Goal: Transaction & Acquisition: Book appointment/travel/reservation

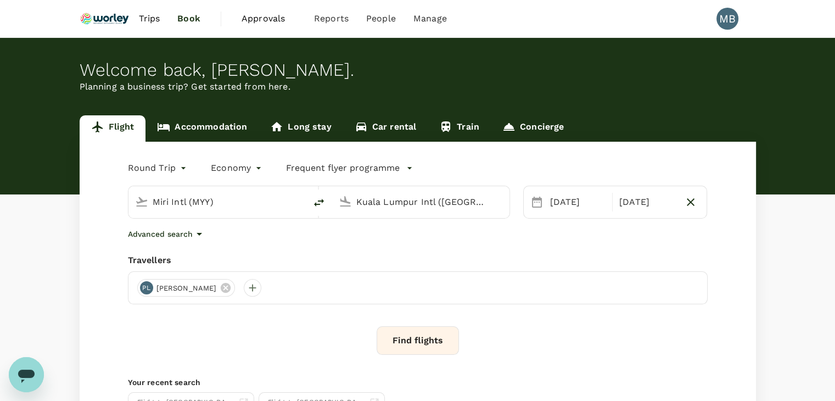
click at [688, 200] on icon "button" at bounding box center [691, 202] width 8 height 8
type input "oneway"
click at [556, 210] on div "30 Aug" at bounding box center [583, 202] width 74 height 22
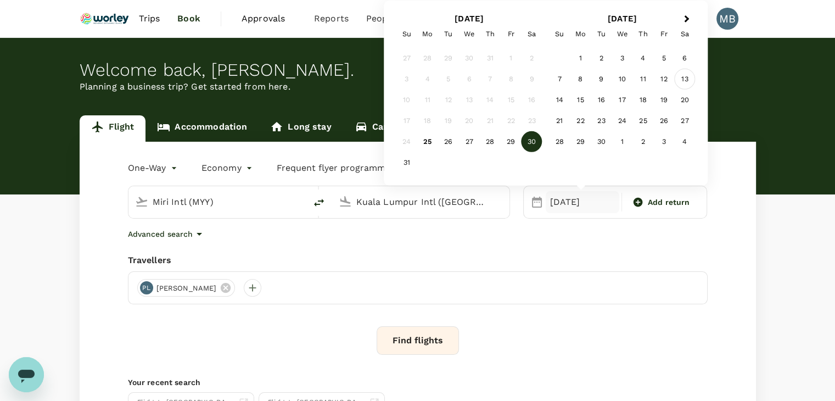
click at [686, 76] on div "13" at bounding box center [684, 79] width 21 height 21
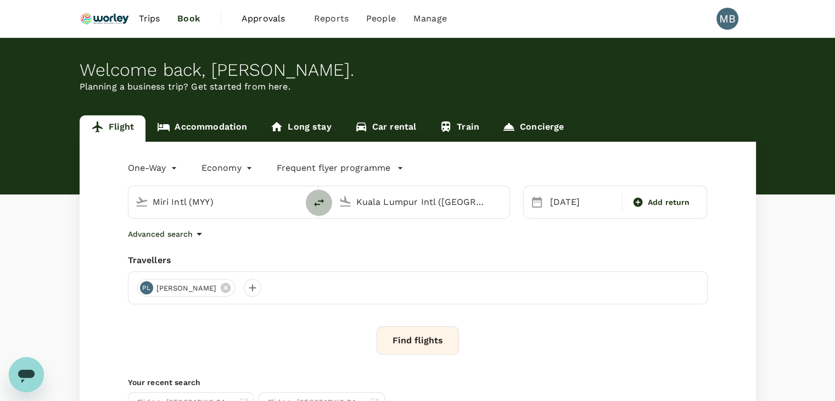
click at [322, 200] on icon "delete" at bounding box center [319, 203] width 10 height 8
type input "Kuala Lumpur Intl ([GEOGRAPHIC_DATA])"
click at [355, 204] on div "Miri Intl (MYY)" at bounding box center [427, 200] width 151 height 22
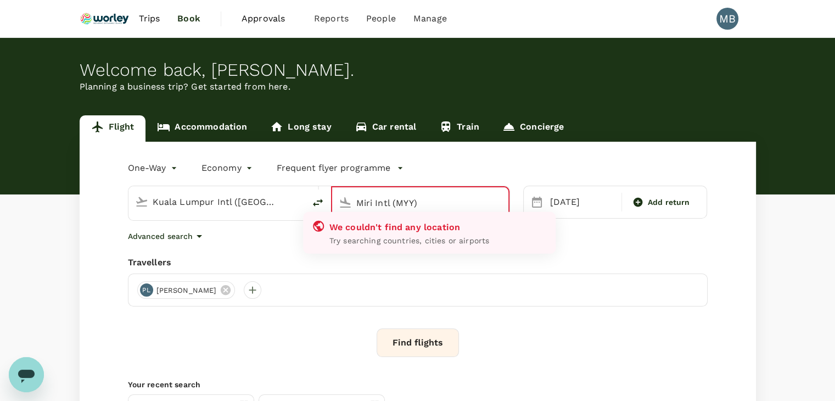
click at [350, 261] on div "Travellers" at bounding box center [418, 262] width 580 height 13
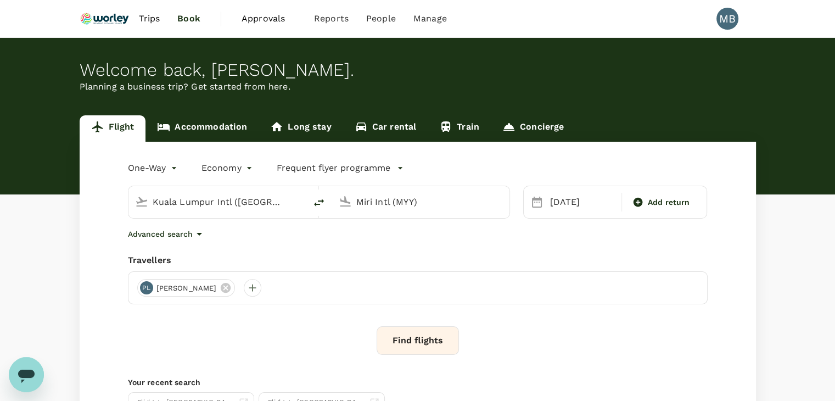
click at [406, 207] on input "Miri Intl (MYY)" at bounding box center [421, 201] width 130 height 17
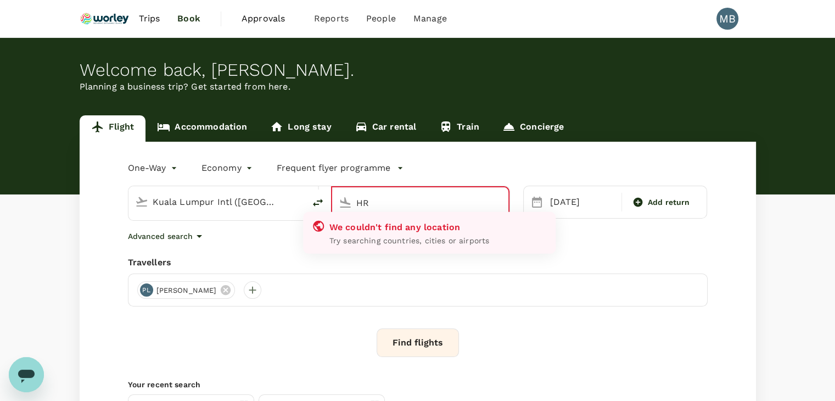
type input "H"
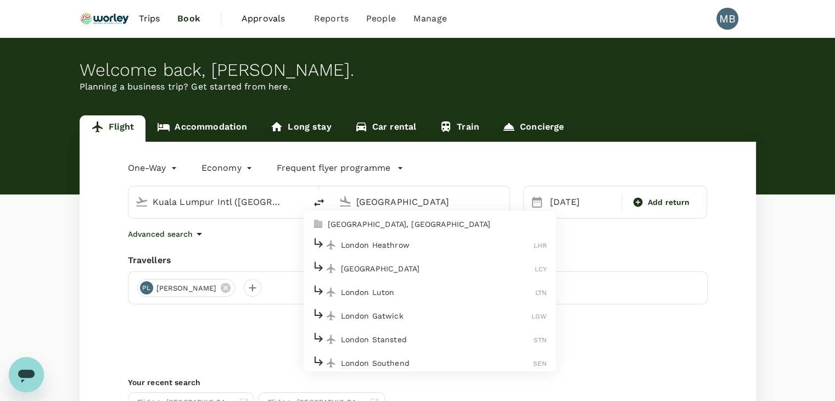
click at [413, 245] on p "London Heathrow" at bounding box center [437, 244] width 193 height 11
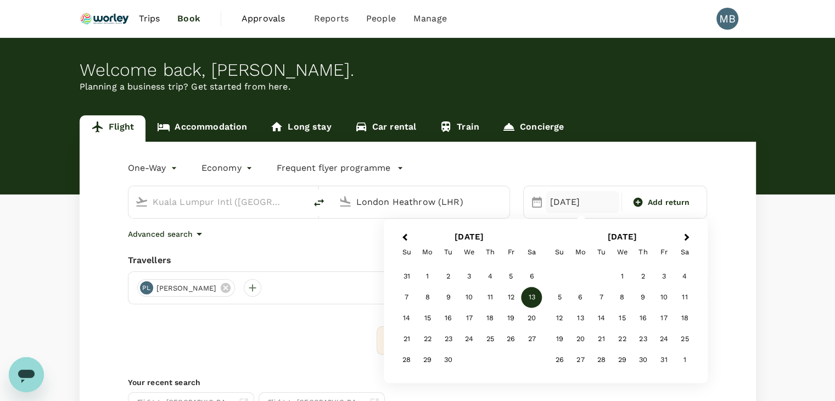
type input "London Heathrow (LHR)"
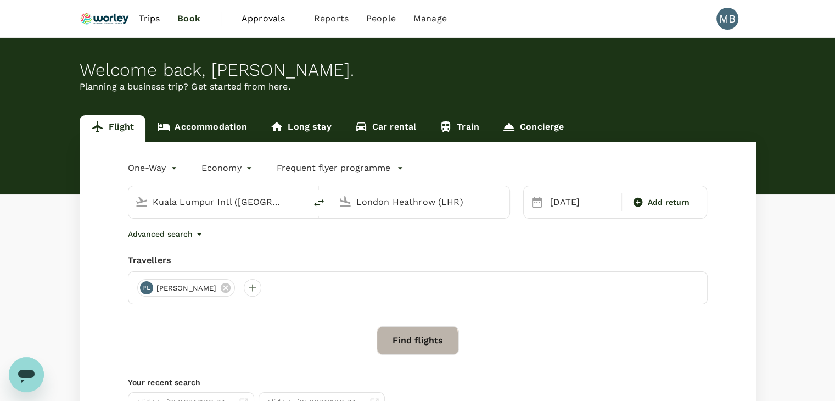
click at [382, 341] on button "Find flights" at bounding box center [418, 340] width 82 height 29
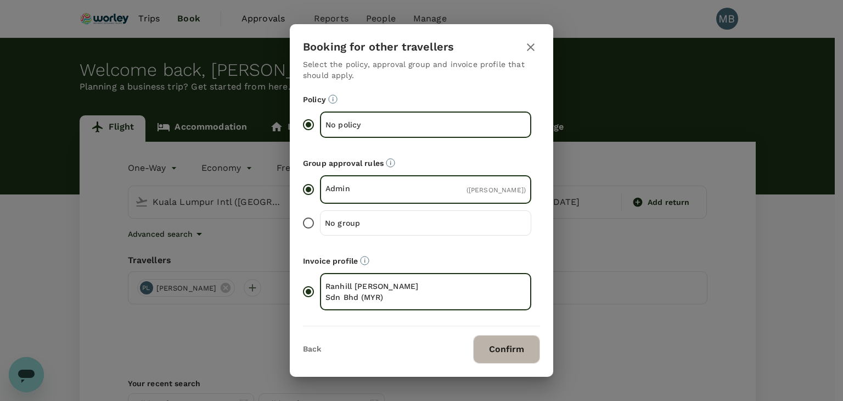
click at [501, 351] on button "Confirm" at bounding box center [506, 349] width 67 height 29
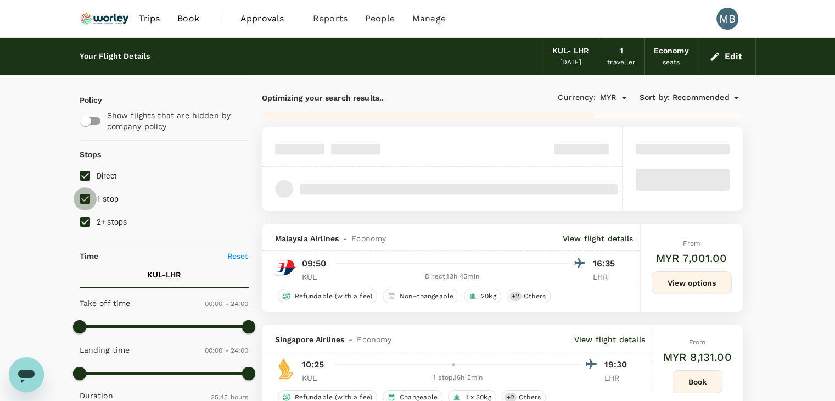
click at [85, 197] on input "1 stop" at bounding box center [85, 198] width 23 height 23
checkbox input "false"
type input "2275"
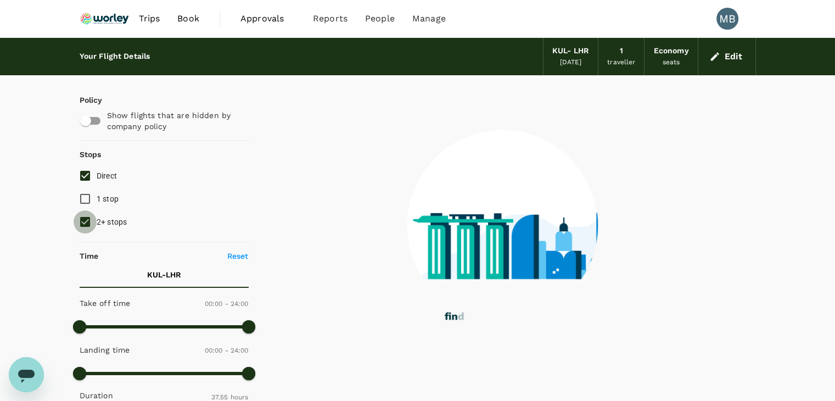
click at [88, 227] on input "2+ stops" at bounding box center [85, 221] width 23 height 23
checkbox input "false"
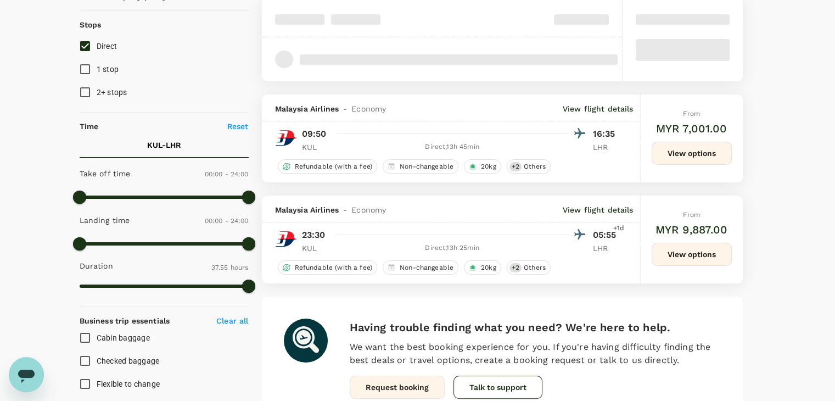
scroll to position [110, 0]
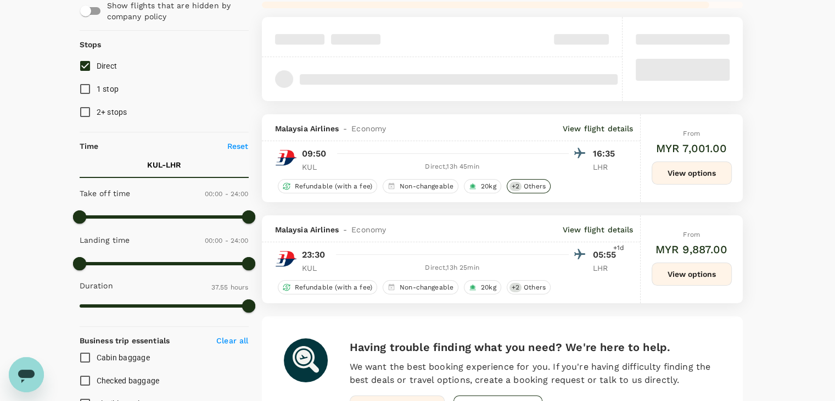
type input "5345"
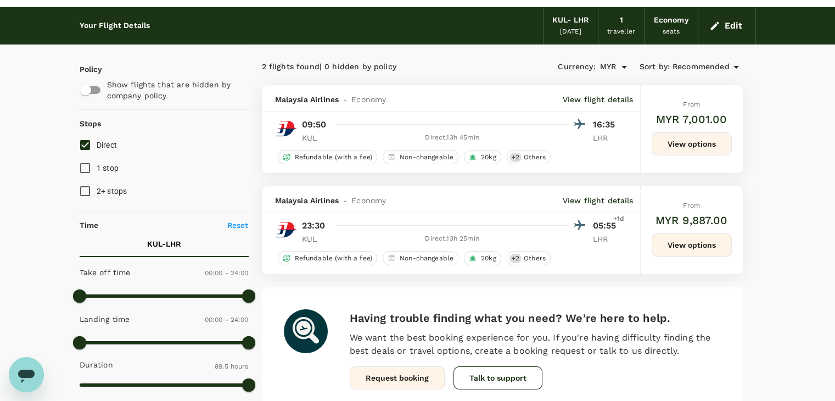
scroll to position [0, 0]
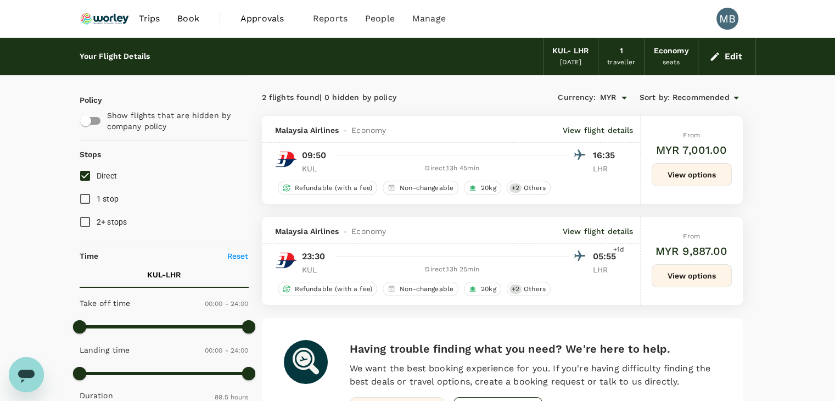
click at [705, 180] on button "View options" at bounding box center [692, 174] width 80 height 23
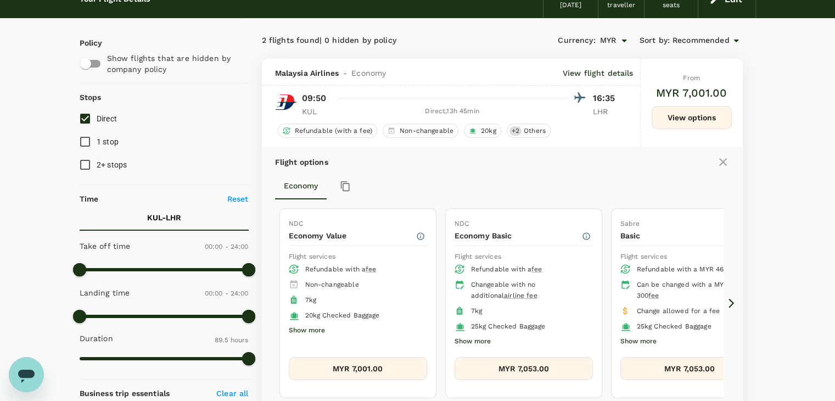
scroll to position [55, 0]
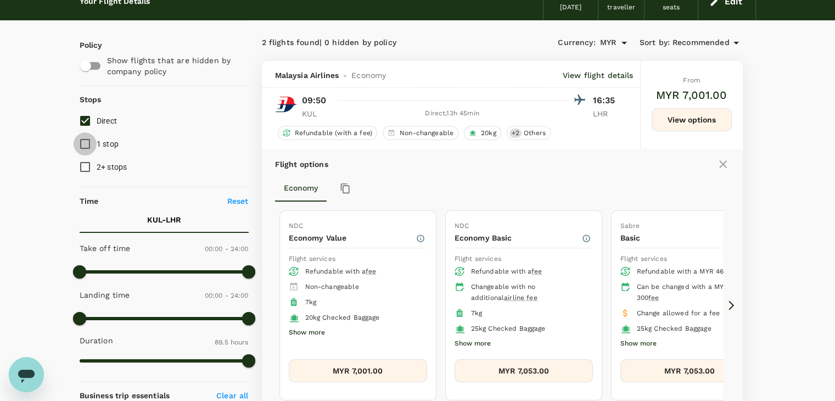
click at [77, 148] on input "1 stop" at bounding box center [85, 143] width 23 height 23
checkbox input "true"
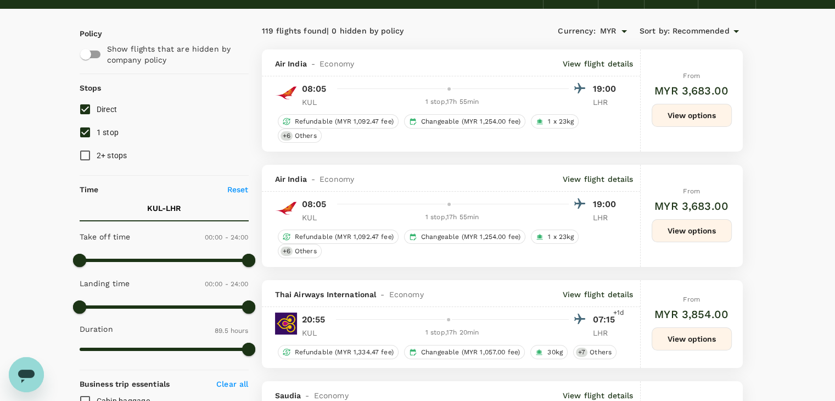
scroll to position [0, 0]
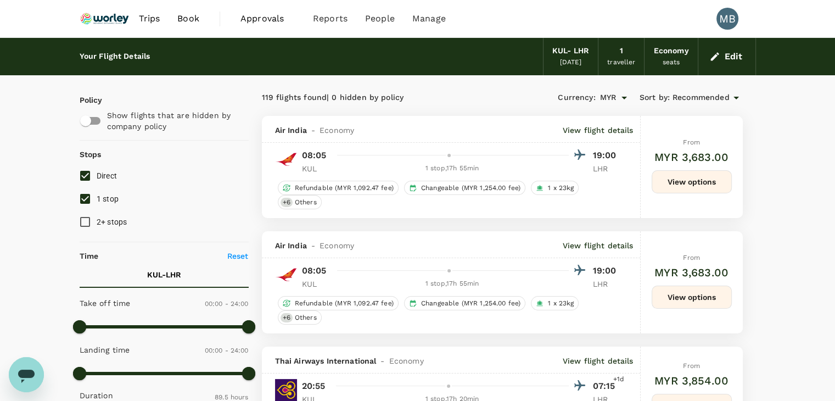
click at [733, 97] on icon at bounding box center [736, 97] width 13 height 13
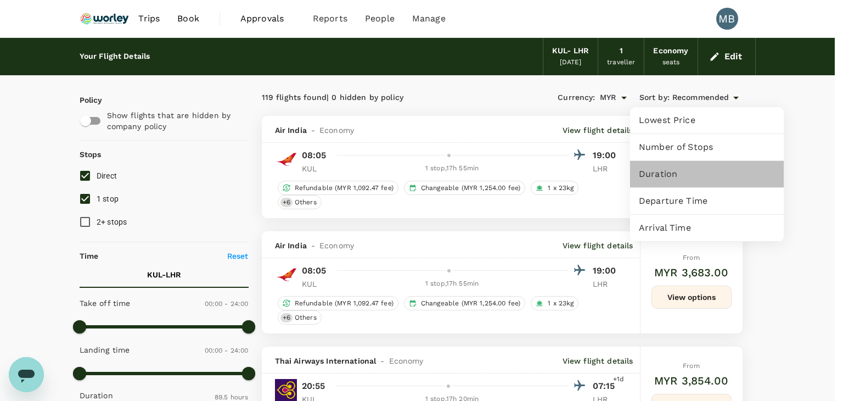
click at [711, 175] on span "Duration" at bounding box center [707, 173] width 136 height 13
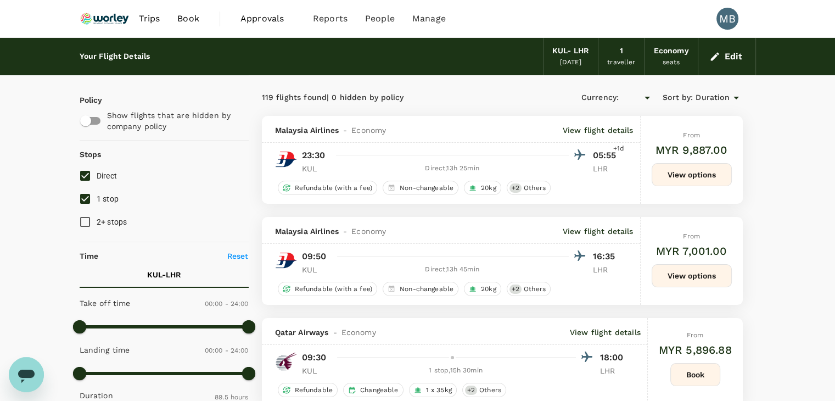
type input "MYR"
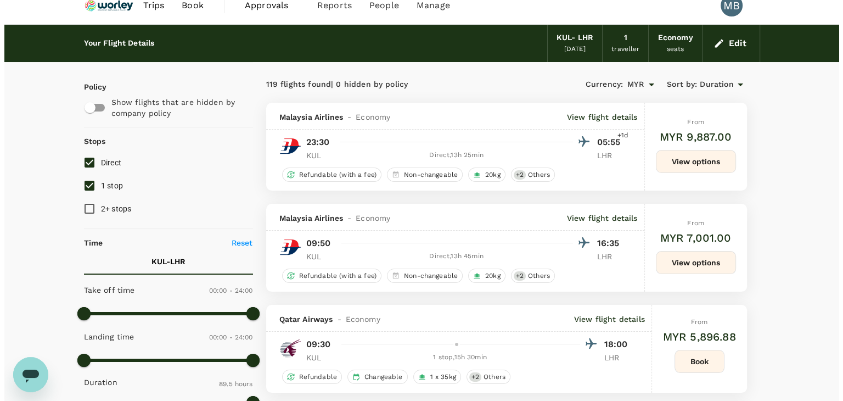
scroll to position [55, 0]
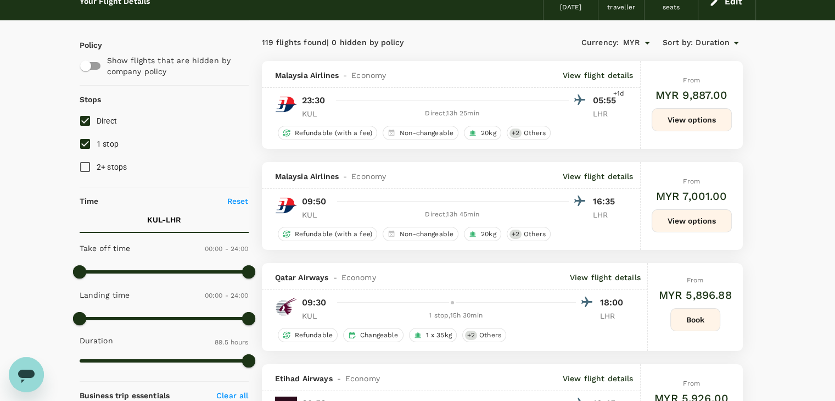
click at [623, 274] on p "View flight details" at bounding box center [605, 277] width 71 height 11
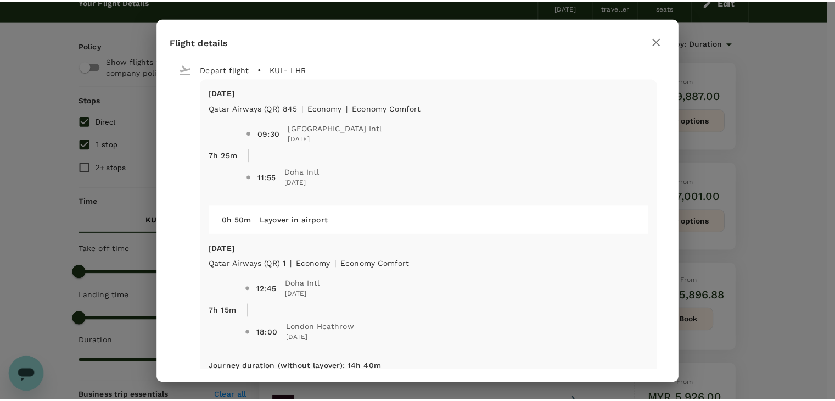
scroll to position [20, 0]
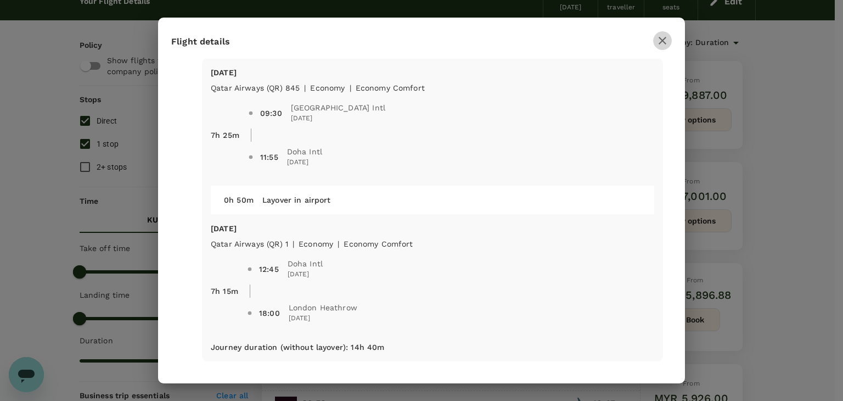
click at [660, 36] on icon "button" at bounding box center [662, 40] width 13 height 13
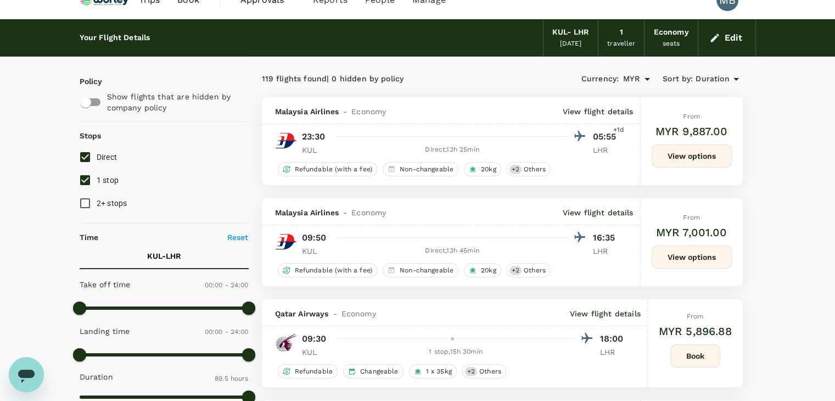
scroll to position [0, 0]
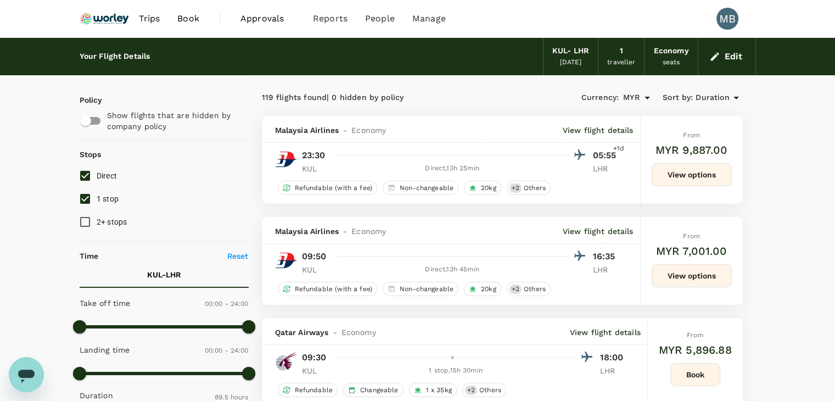
click at [690, 53] on div "Economy seats" at bounding box center [670, 56] width 53 height 37
click at [726, 58] on button "Edit" at bounding box center [727, 57] width 40 height 18
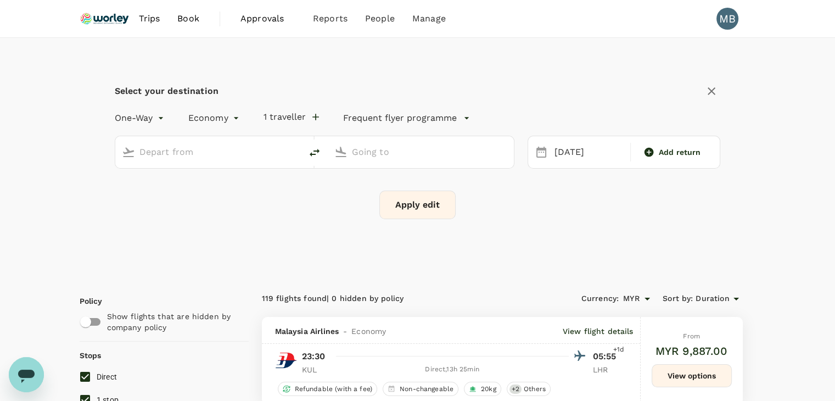
type input "Kuala Lumpur Intl ([GEOGRAPHIC_DATA])"
type input "London Heathrow (LHR)"
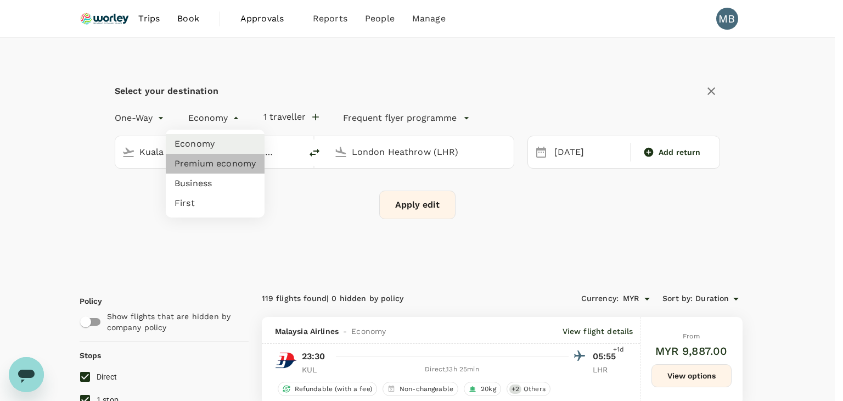
click at [238, 160] on li "Premium economy" at bounding box center [215, 164] width 99 height 20
type input "premium-economy"
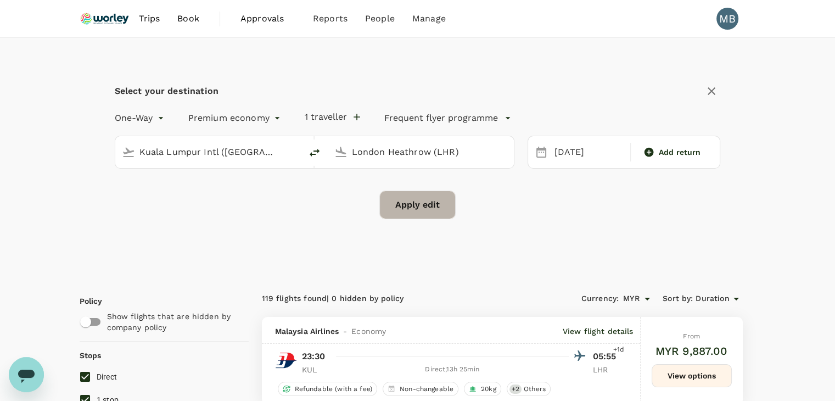
click at [413, 204] on button "Apply edit" at bounding box center [417, 204] width 76 height 29
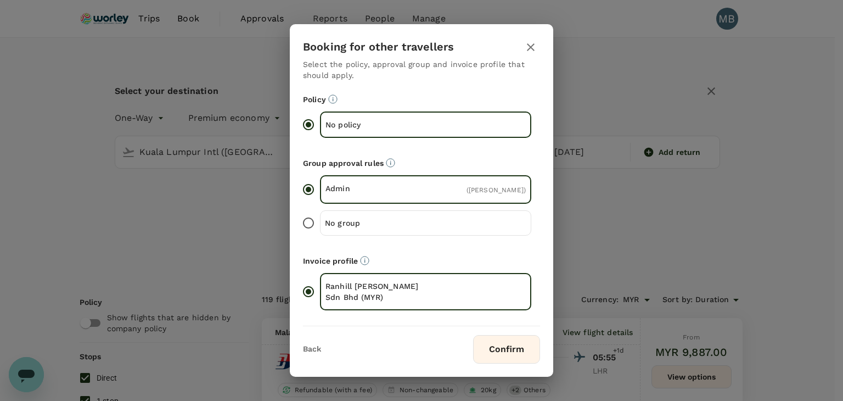
drag, startPoint x: 496, startPoint y: 354, endPoint x: 490, endPoint y: 352, distance: 6.3
click at [495, 354] on button "Confirm" at bounding box center [506, 349] width 67 height 29
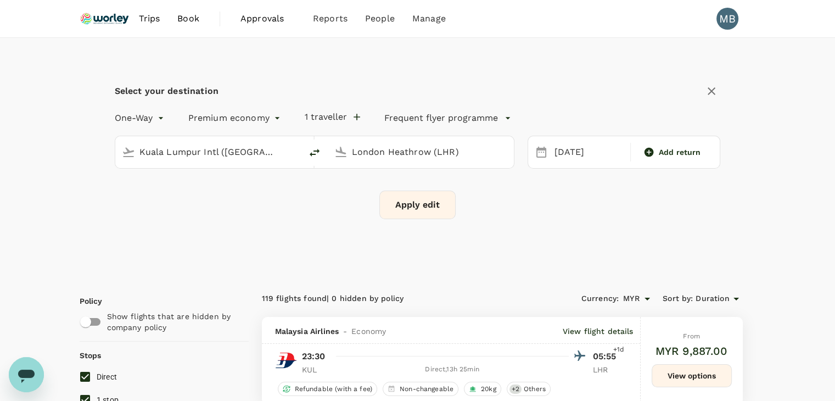
checkbox input "false"
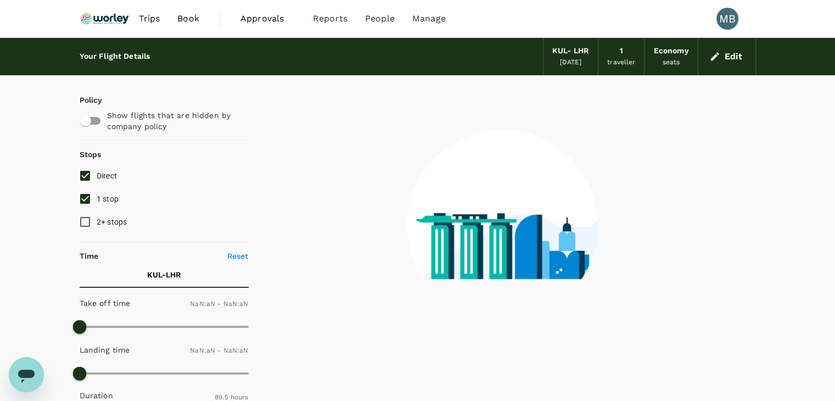
type input "1440"
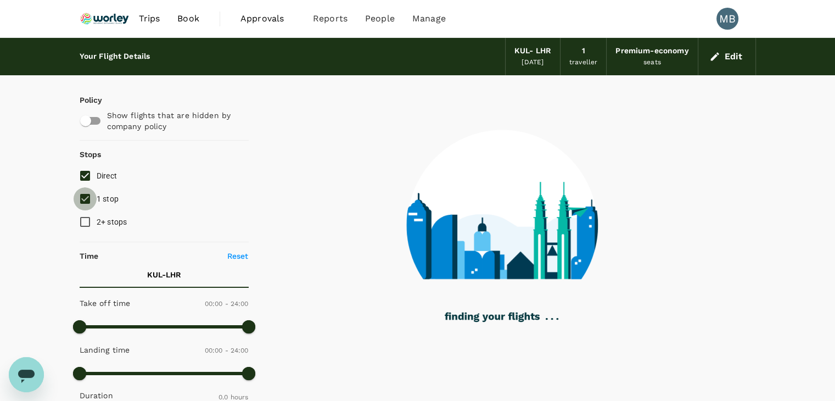
click at [77, 196] on input "1 stop" at bounding box center [85, 198] width 23 height 23
checkbox input "false"
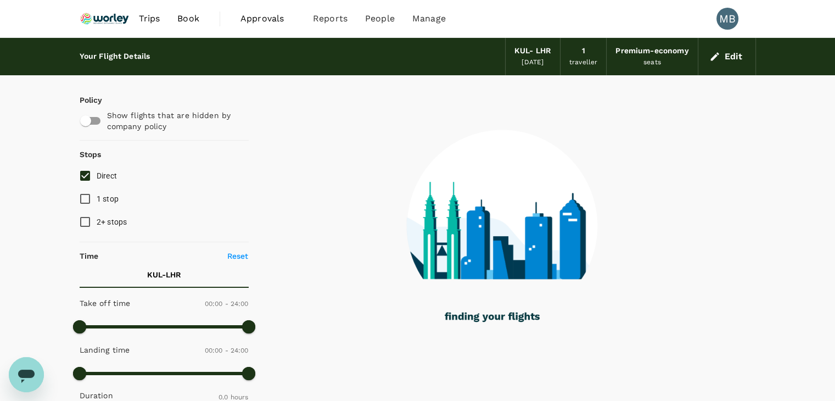
type input "2090"
checkbox input "true"
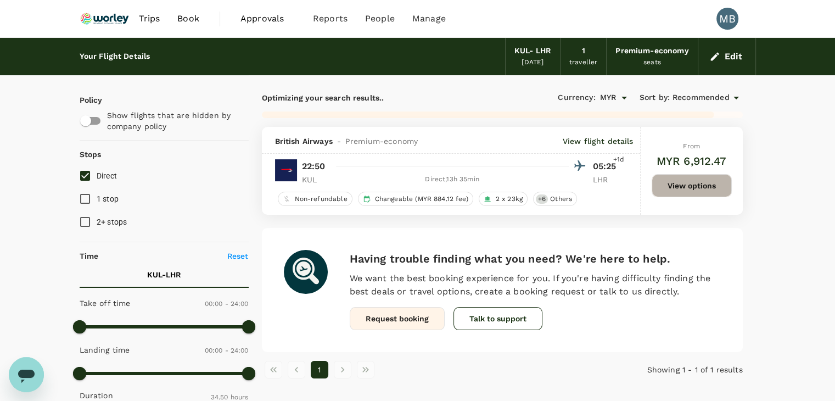
click at [687, 180] on button "View options" at bounding box center [692, 185] width 80 height 23
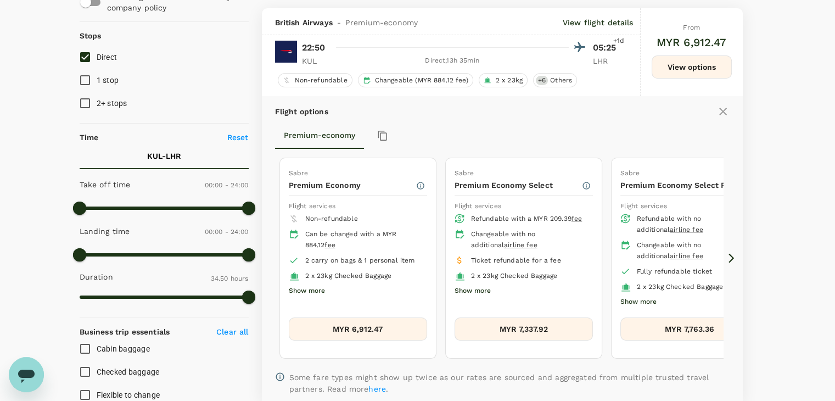
scroll to position [127, 0]
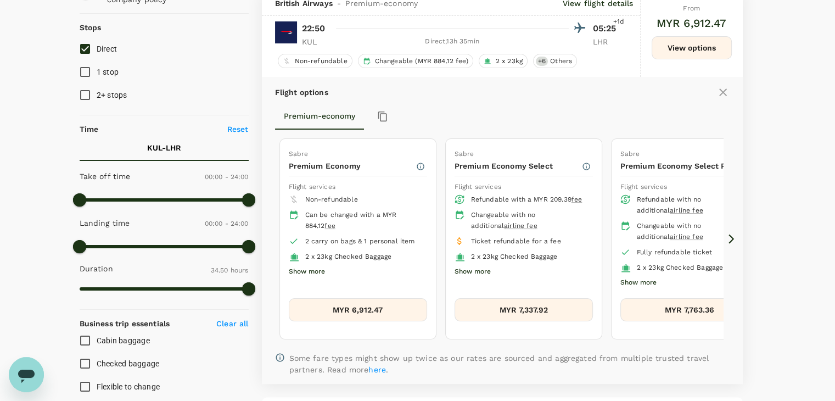
click at [318, 267] on button "Show more" at bounding box center [307, 272] width 36 height 14
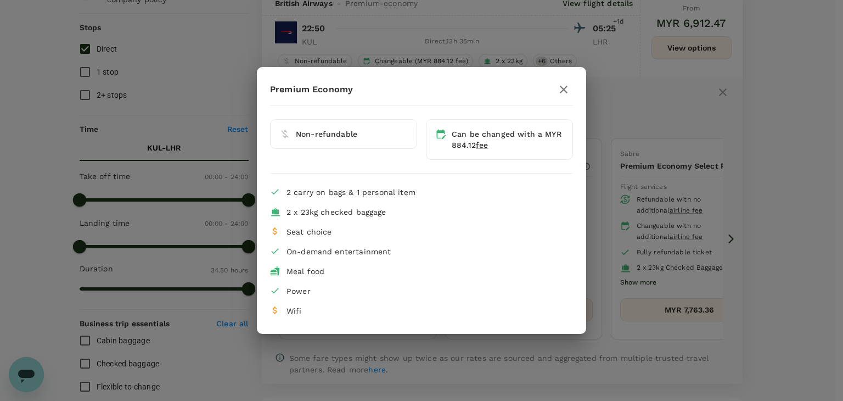
click at [567, 84] on icon "button" at bounding box center [563, 89] width 13 height 13
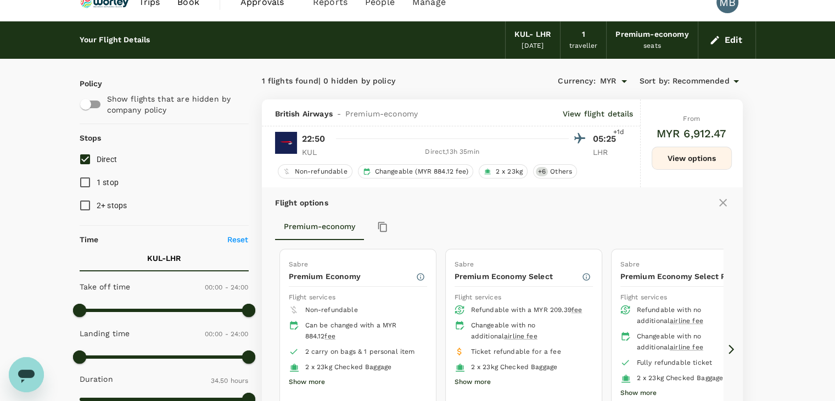
scroll to position [0, 0]
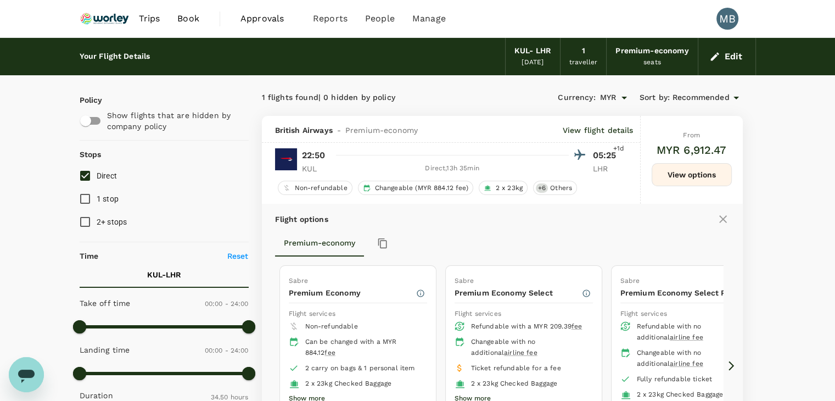
click at [86, 194] on input "1 stop" at bounding box center [85, 198] width 23 height 23
checkbox input "true"
click at [81, 177] on input "Direct" at bounding box center [85, 175] width 23 height 23
checkbox input "false"
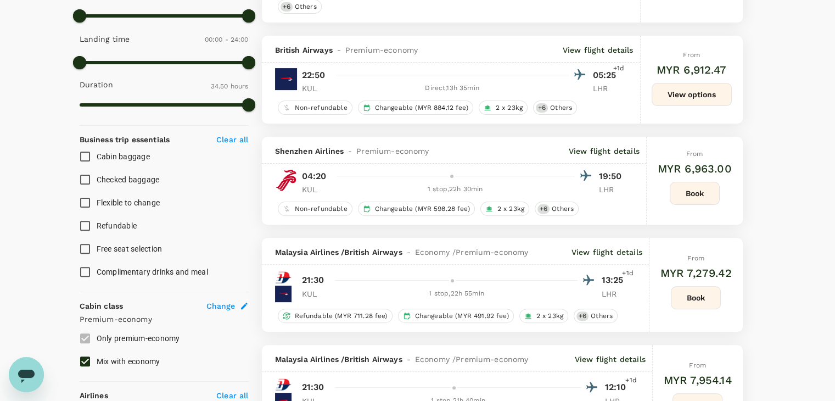
scroll to position [329, 0]
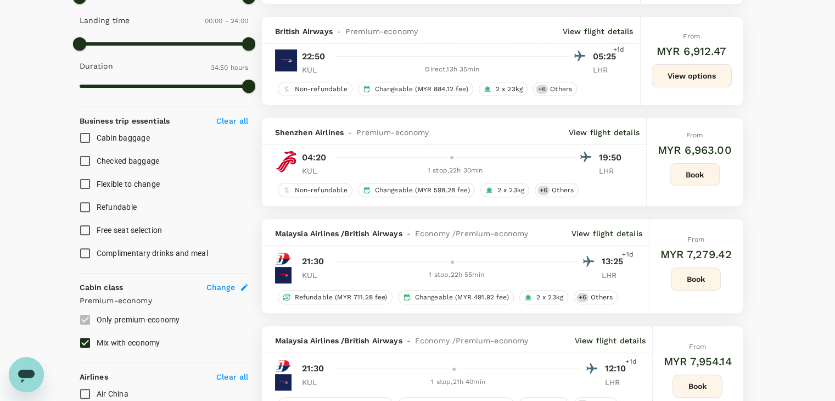
click at [590, 133] on p "View flight details" at bounding box center [604, 132] width 71 height 11
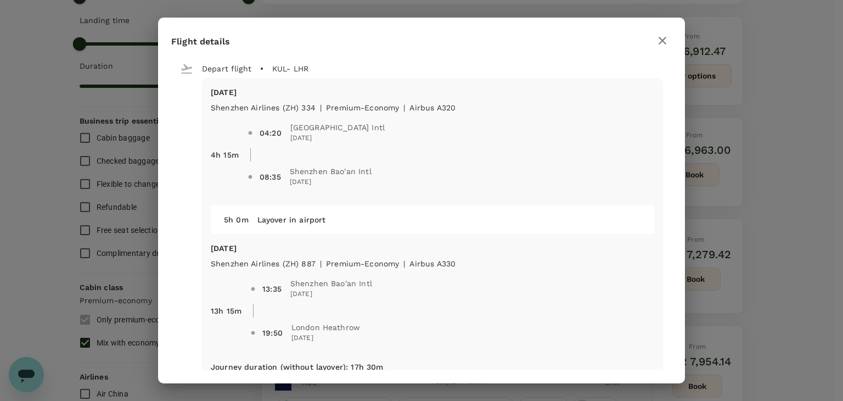
drag, startPoint x: 662, startPoint y: 42, endPoint x: 638, endPoint y: 49, distance: 24.5
click at [661, 42] on icon "button" at bounding box center [662, 40] width 13 height 13
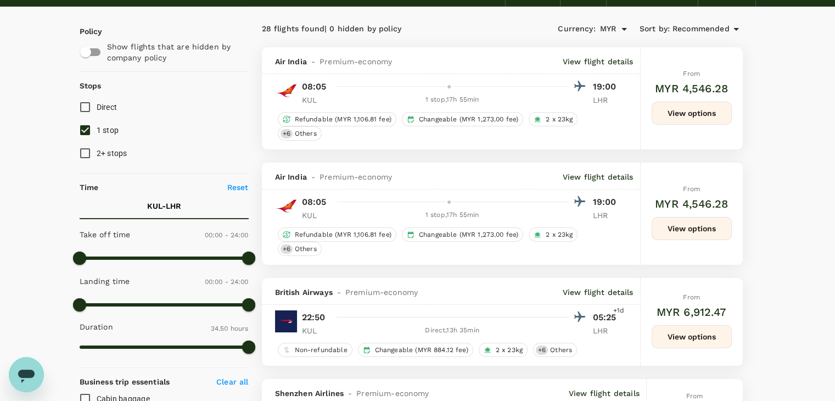
scroll to position [55, 0]
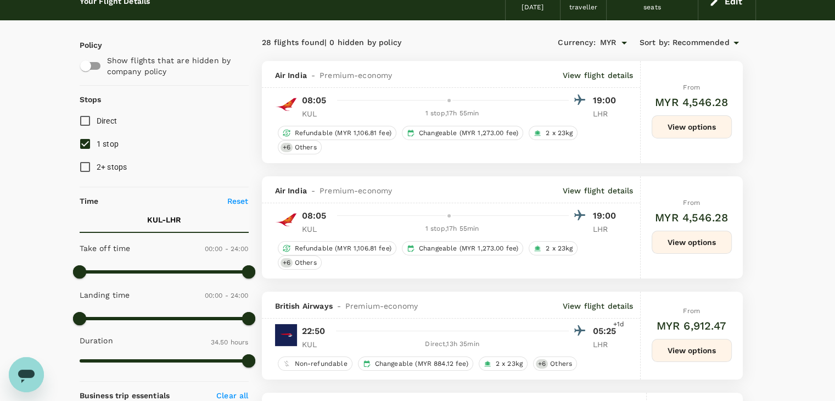
click at [603, 302] on p "View flight details" at bounding box center [598, 305] width 71 height 11
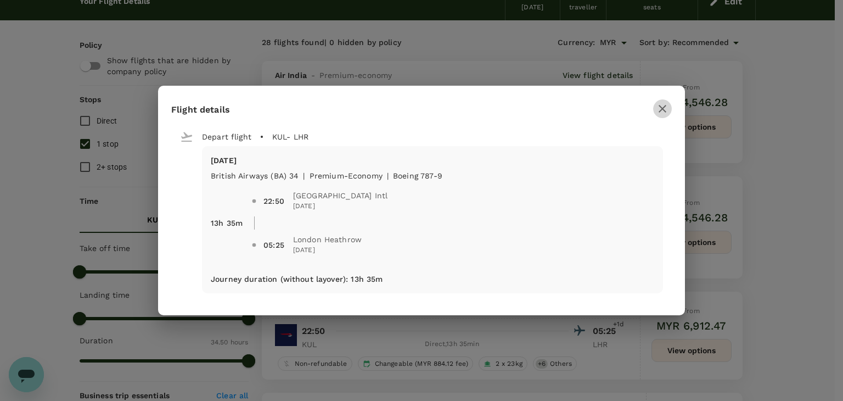
click at [663, 105] on icon "button" at bounding box center [662, 108] width 13 height 13
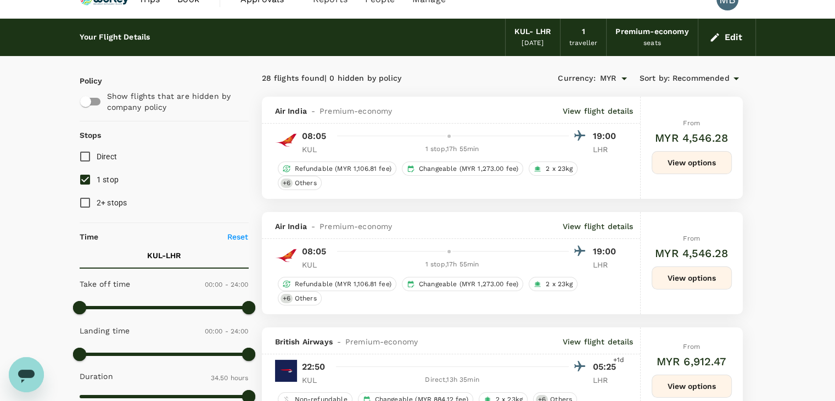
scroll to position [0, 0]
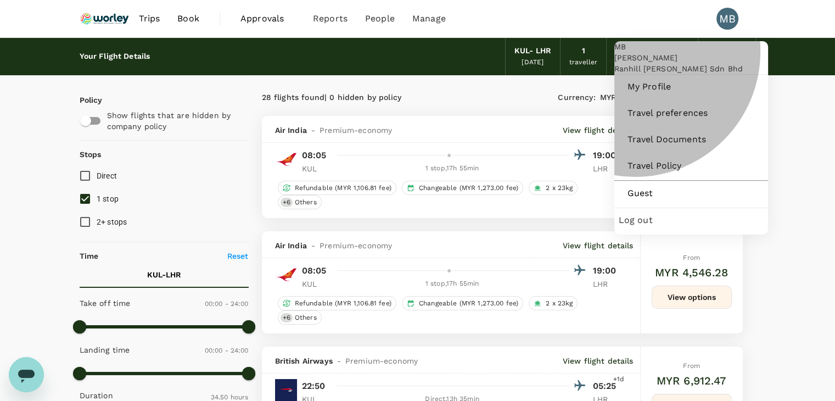
click at [639, 227] on span "Log out" at bounding box center [691, 220] width 145 height 13
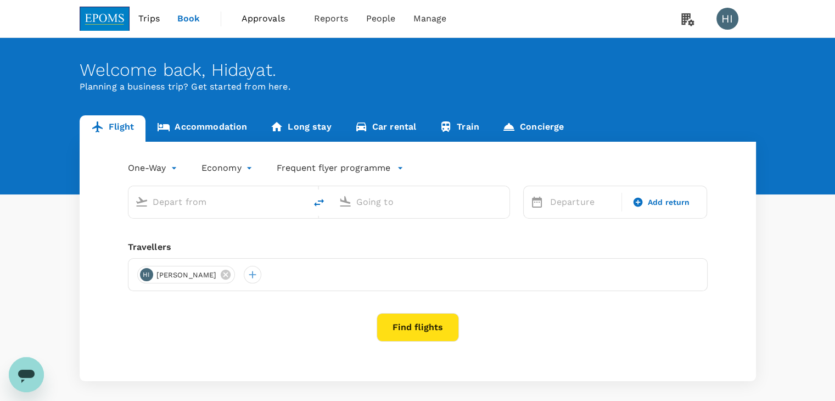
type input "business"
type input "Kuala Lumpur Intl ([GEOGRAPHIC_DATA])"
type input "London Heathrow (LHR)"
